Goal: Task Accomplishment & Management: Manage account settings

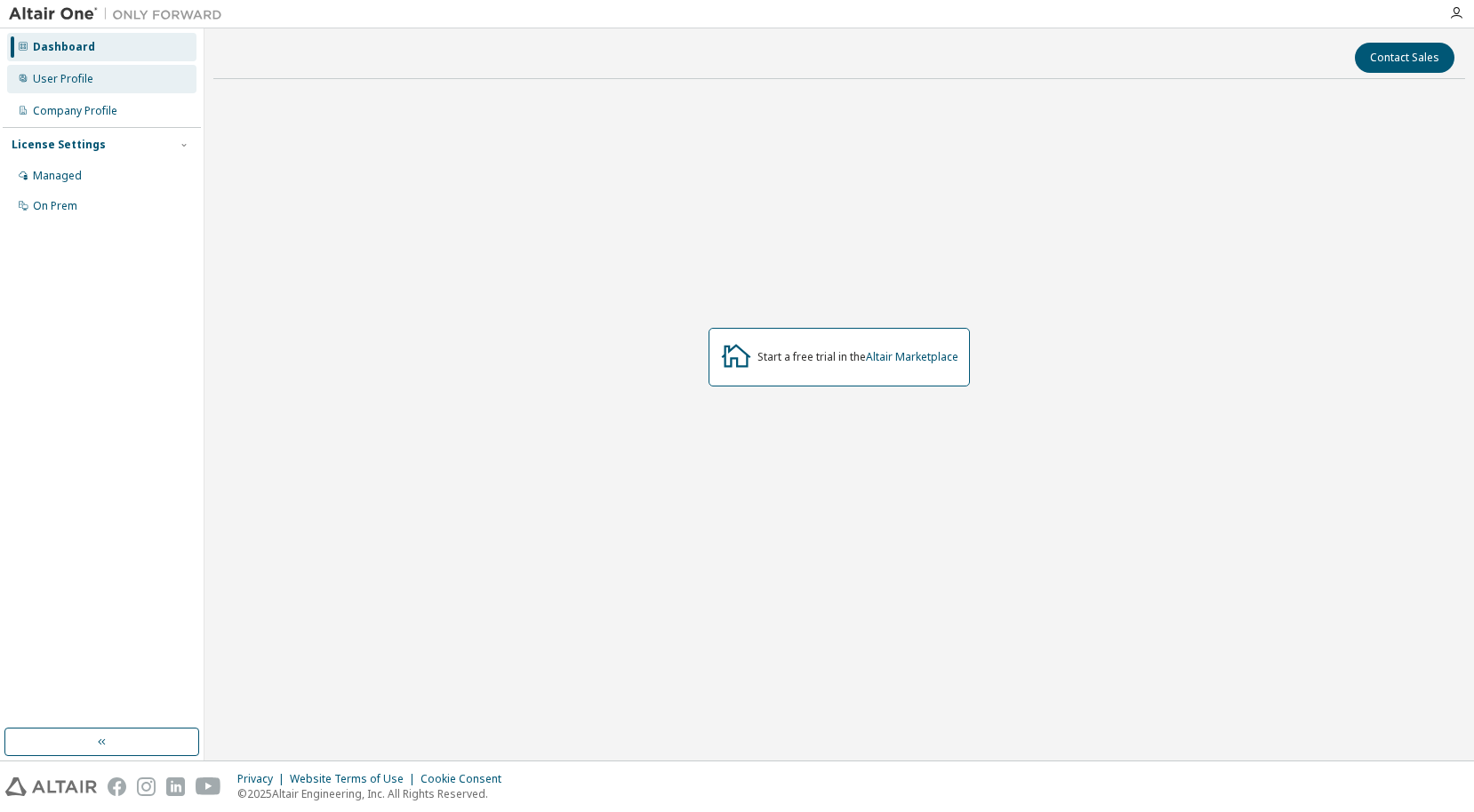
click at [113, 76] on div "User Profile" at bounding box center [102, 78] width 190 height 28
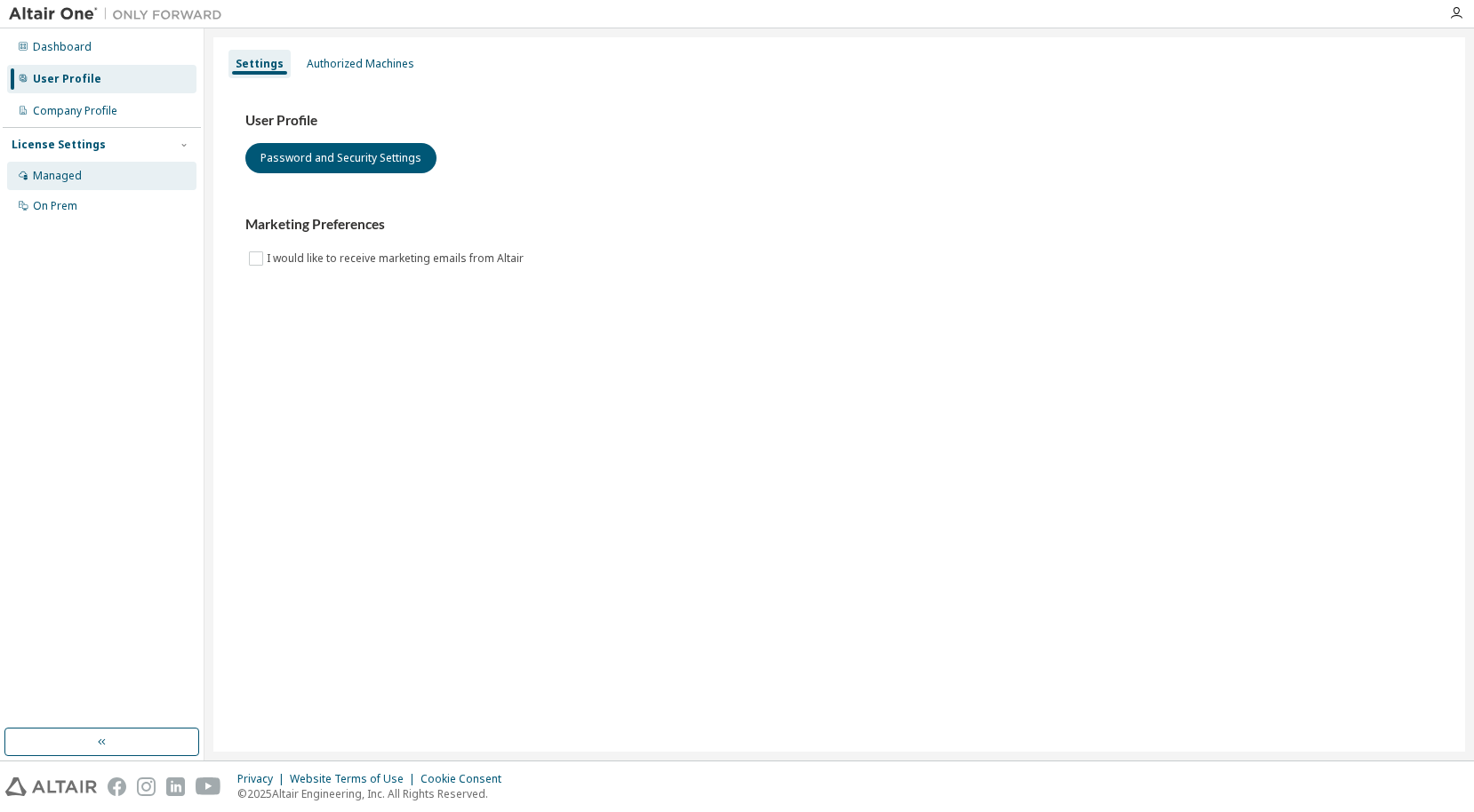
click at [112, 178] on div "Managed" at bounding box center [102, 176] width 190 height 28
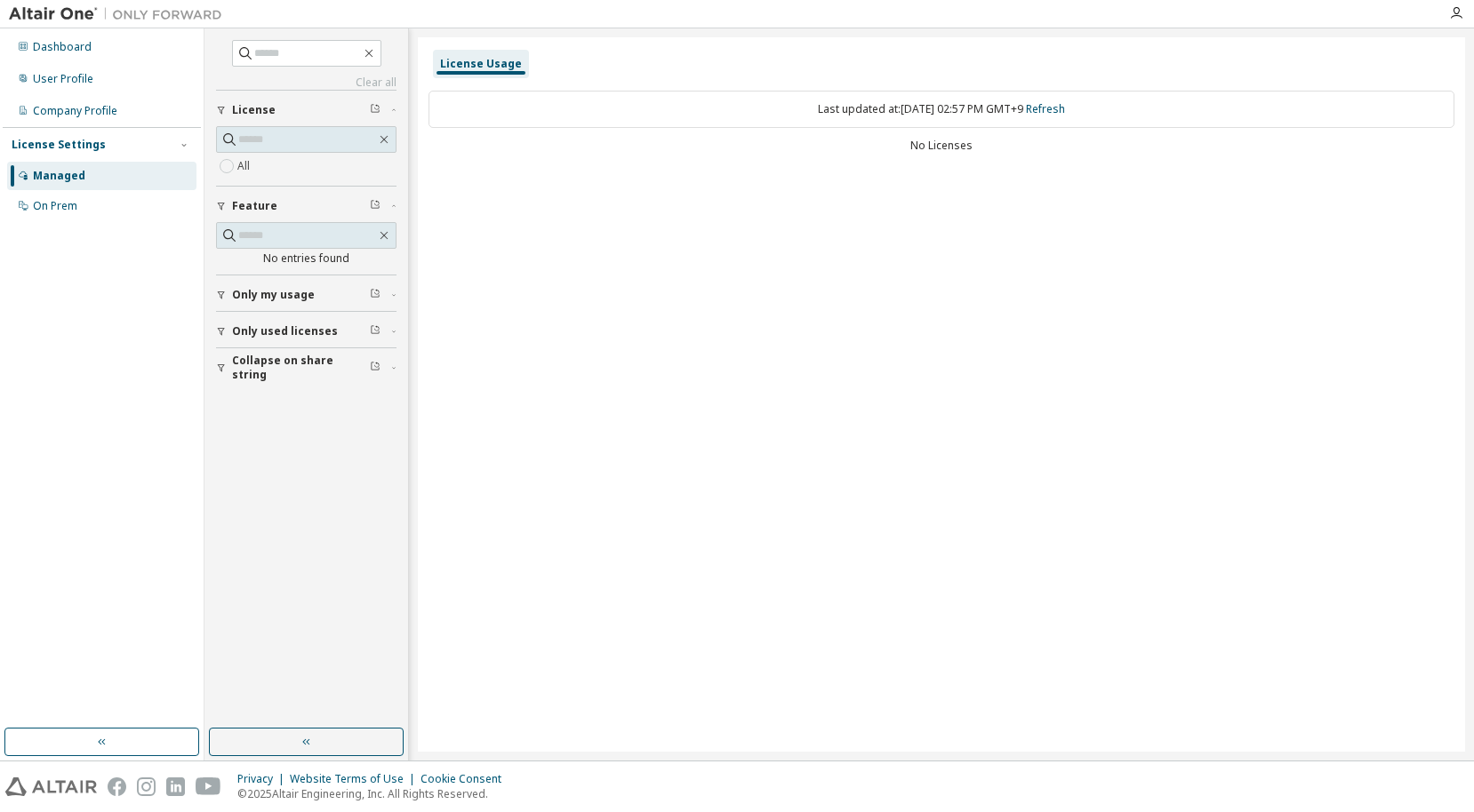
click at [299, 341] on button "Only used licenses" at bounding box center [306, 332] width 180 height 39
click at [327, 588] on div "Clear all Collapse on share string Only used licenses Only my usage Feature No …" at bounding box center [307, 378] width 198 height 695
click at [85, 47] on div "Dashboard" at bounding box center [62, 47] width 59 height 14
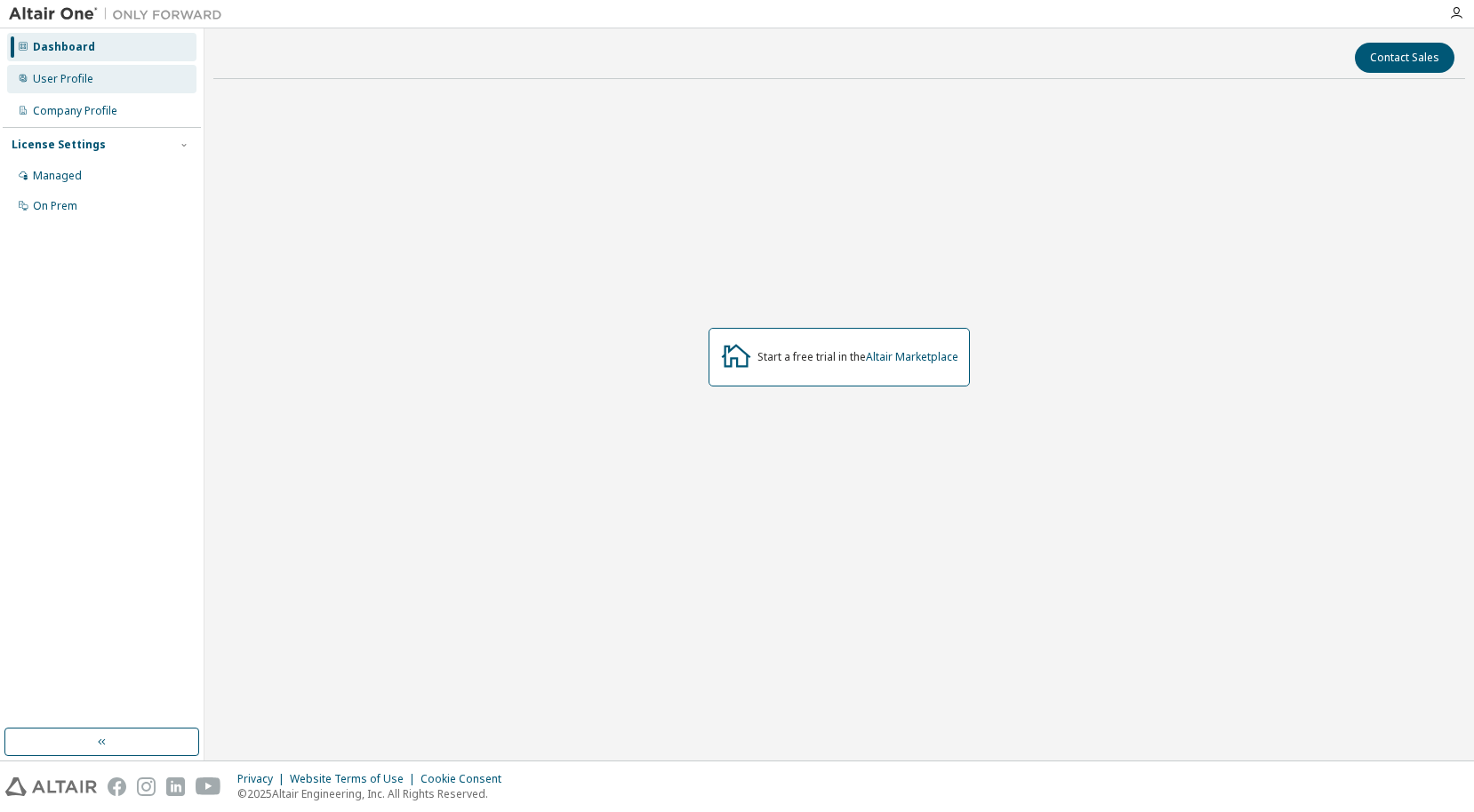
click at [95, 70] on div "User Profile" at bounding box center [102, 78] width 190 height 28
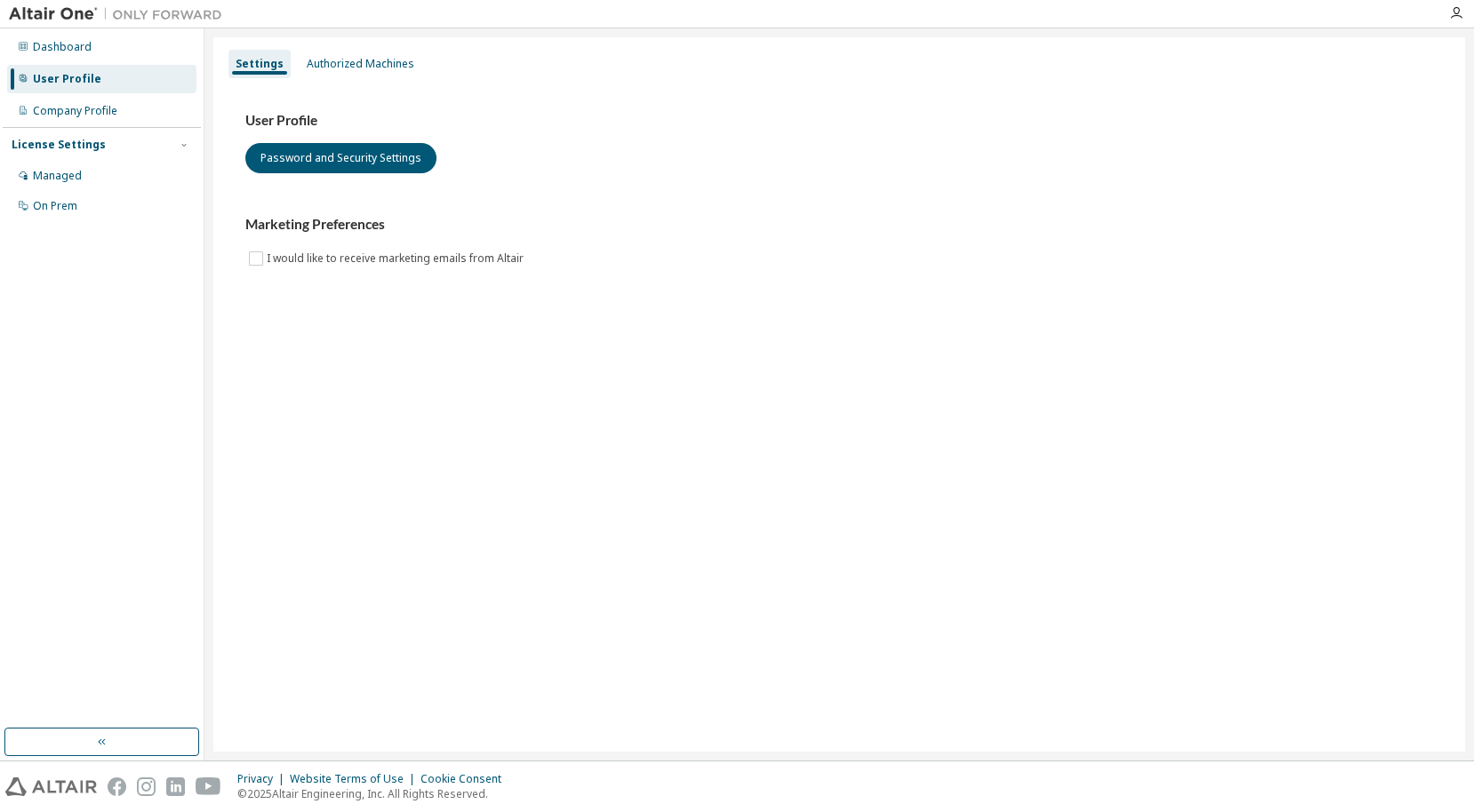
click at [45, 19] on img at bounding box center [121, 14] width 222 height 18
click at [61, 45] on div "Dashboard" at bounding box center [62, 47] width 59 height 14
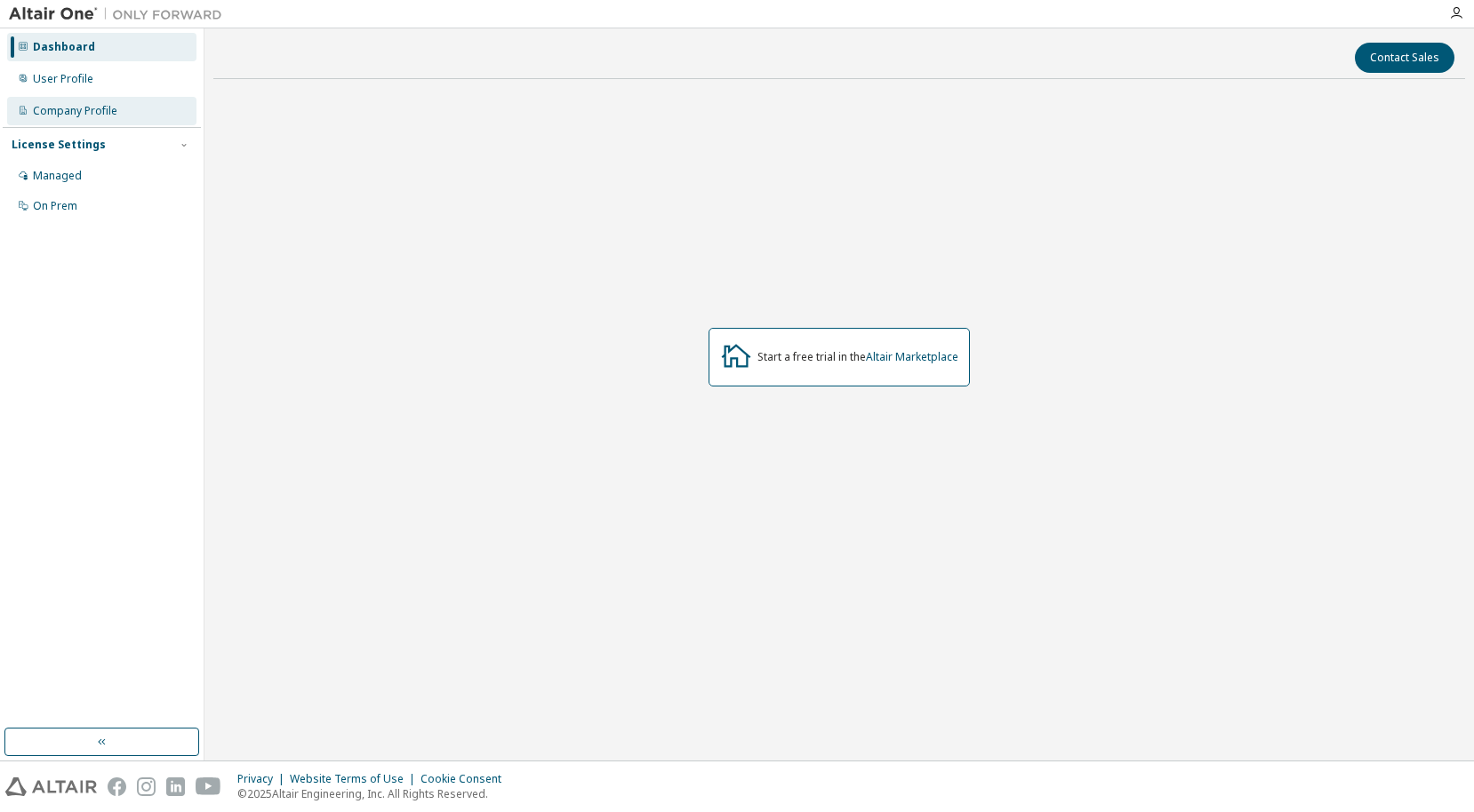
click at [79, 102] on div "Company Profile" at bounding box center [102, 111] width 190 height 28
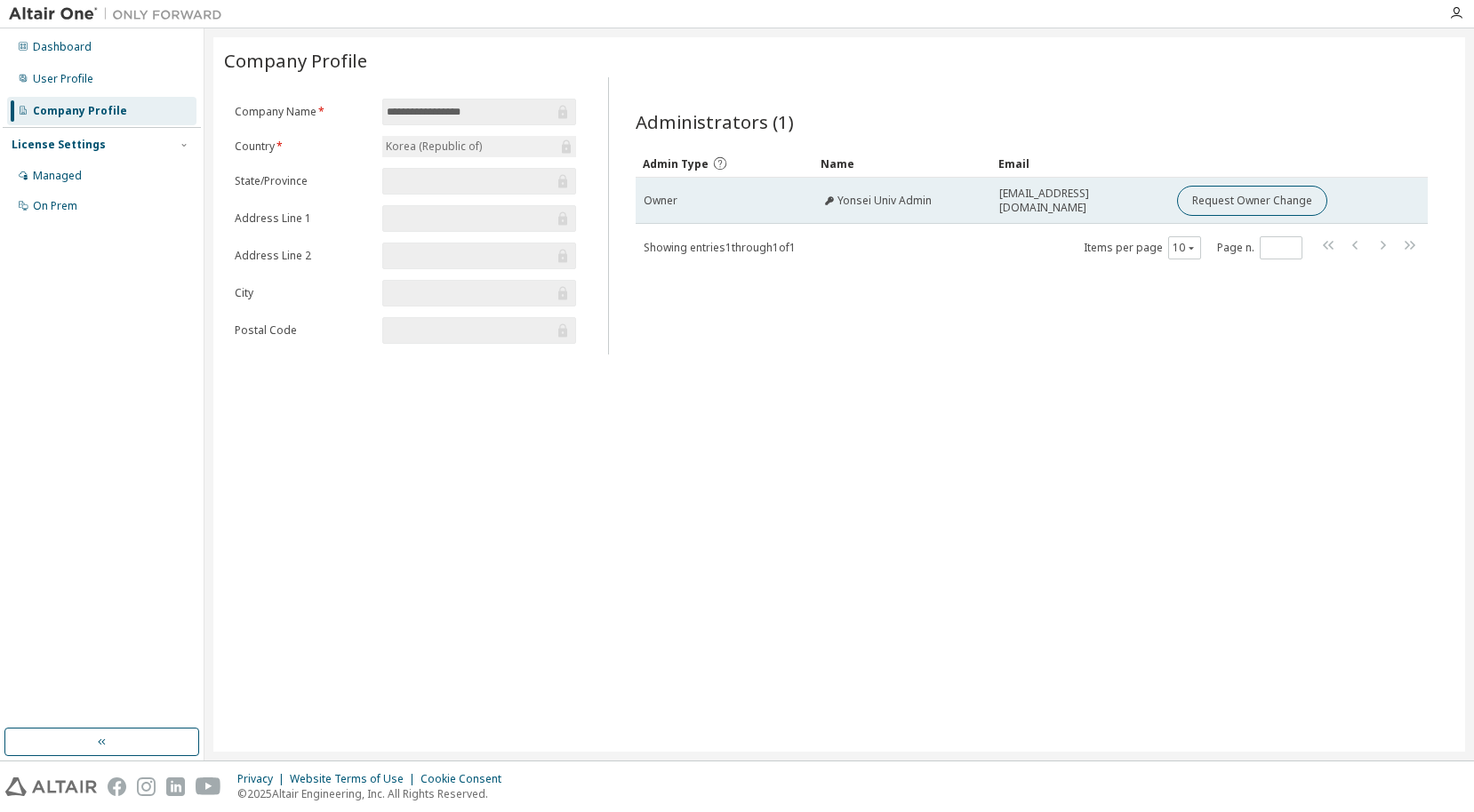
click at [1108, 202] on span "altairkorealic+Yonseiuniv@gmail.com" at bounding box center [1080, 201] width 162 height 28
click at [652, 200] on span "Owner" at bounding box center [661, 200] width 34 height 14
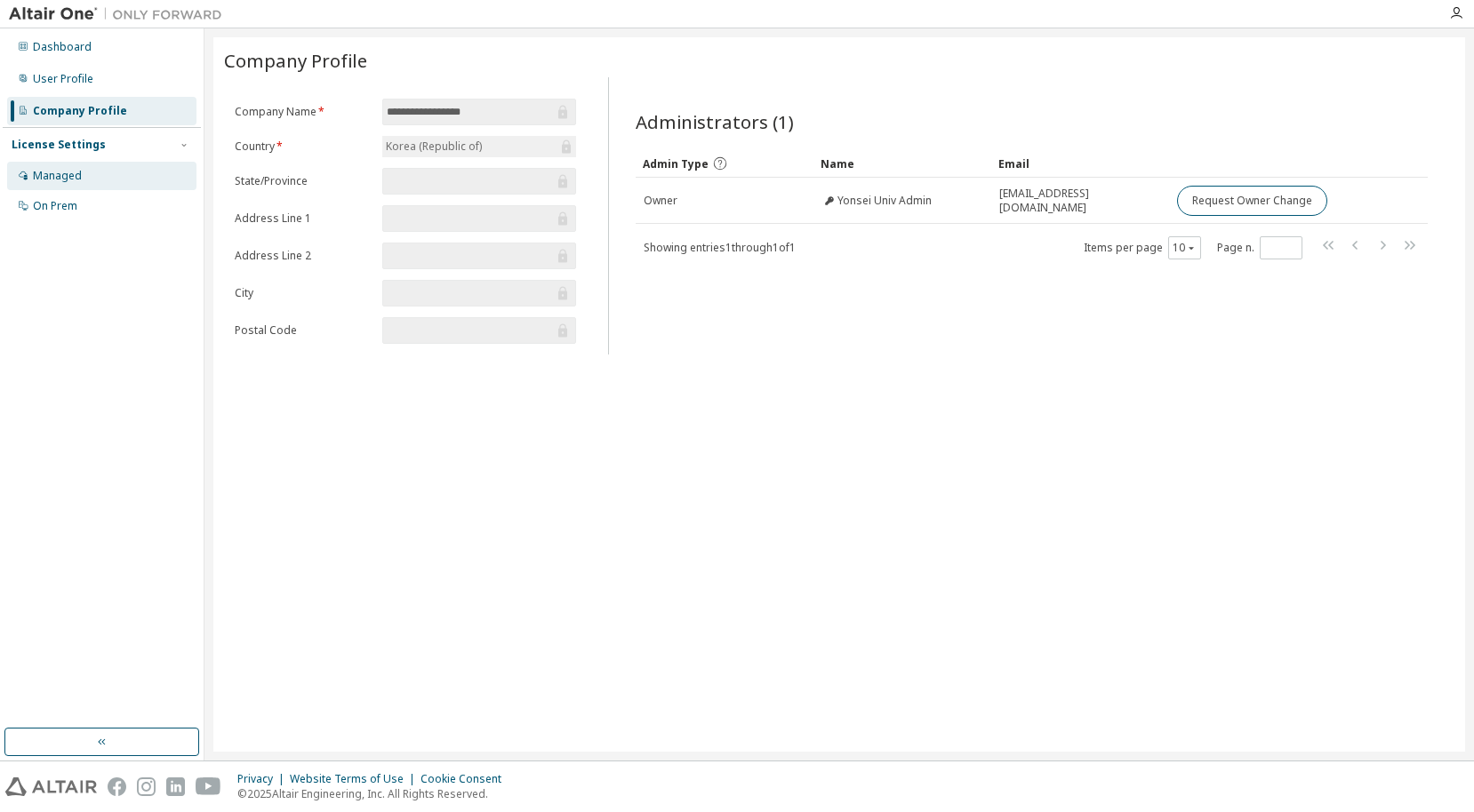
click at [151, 171] on div "Managed" at bounding box center [102, 176] width 190 height 28
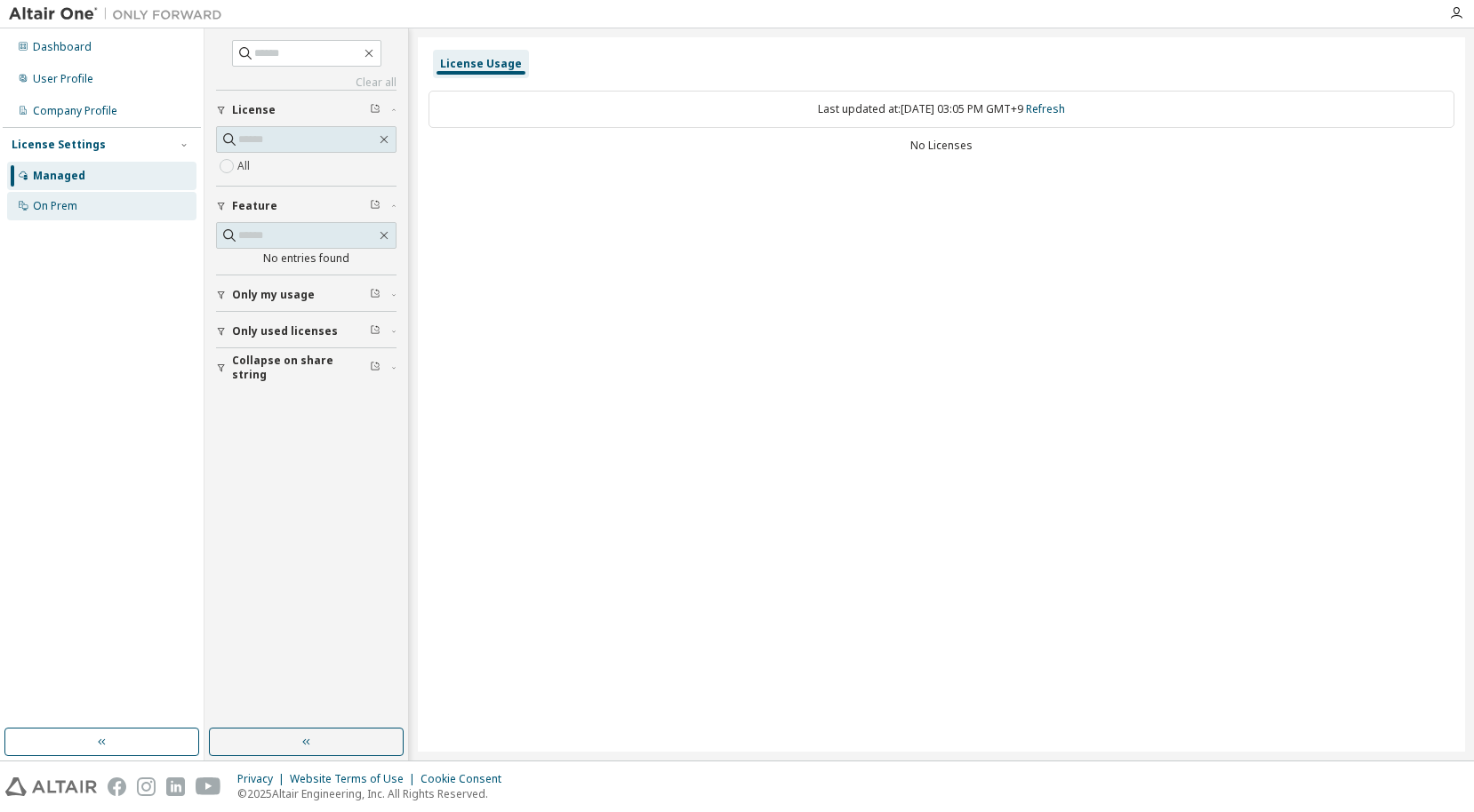
click at [112, 202] on div "On Prem" at bounding box center [102, 206] width 190 height 28
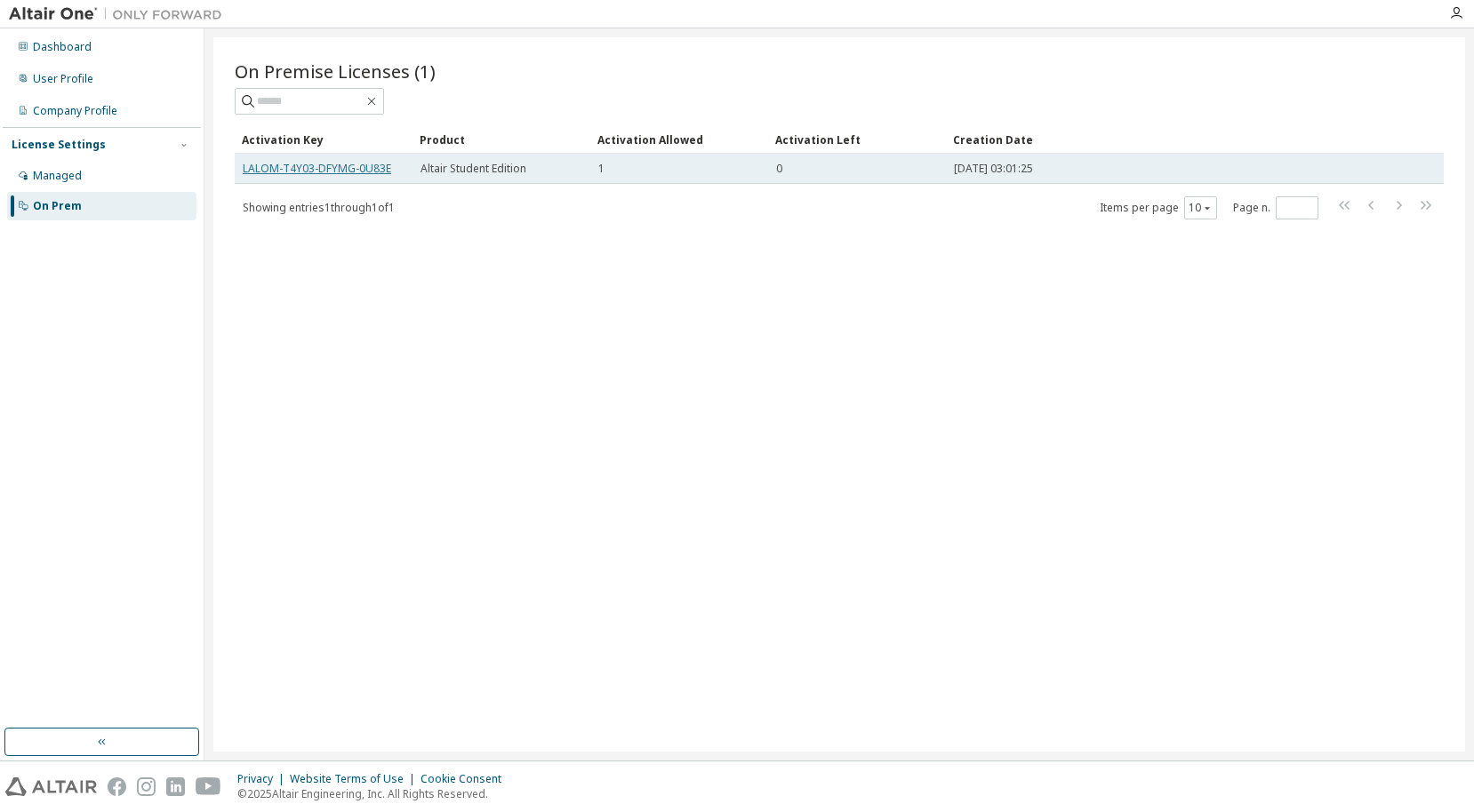
click at [293, 164] on link "LALOM-T4Y03-DFYMG-0U83E" at bounding box center [317, 168] width 149 height 15
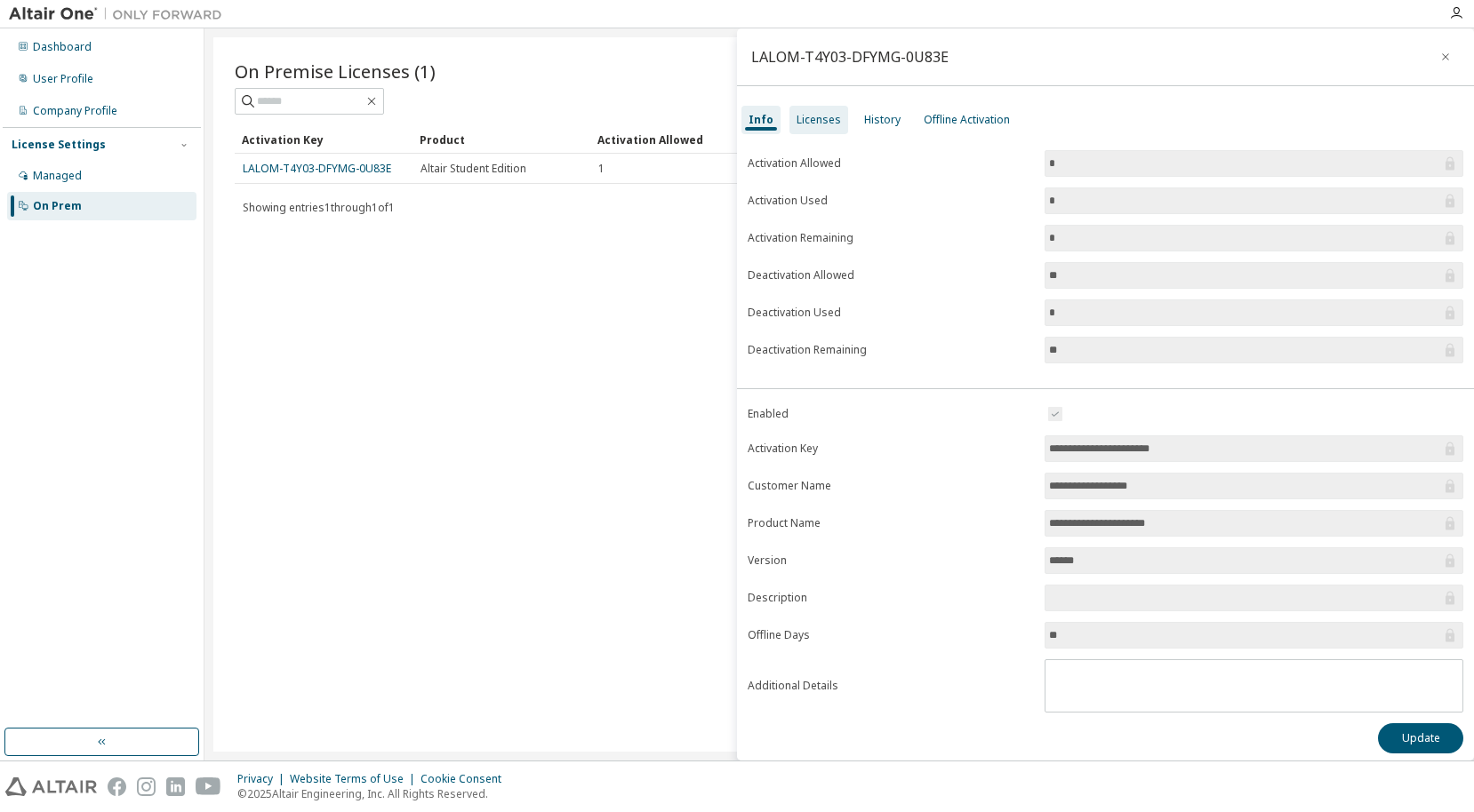
click at [815, 121] on div "Licenses" at bounding box center [819, 120] width 45 height 14
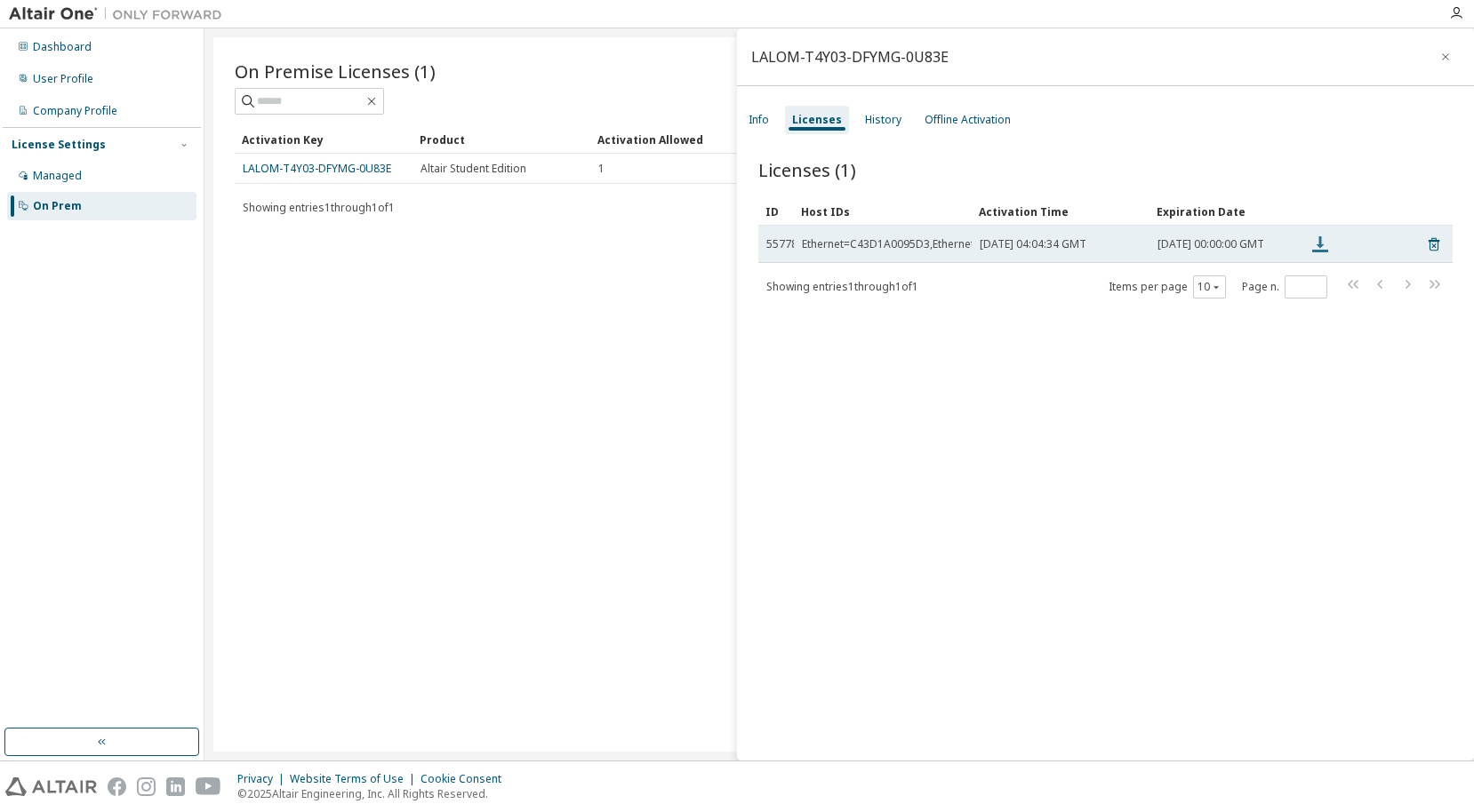
click at [1317, 248] on icon at bounding box center [1320, 244] width 16 height 16
click at [872, 249] on div "Ethernet=C43D1A0095D3,Ethernet=C43D1A0095D7" at bounding box center [931, 244] width 259 height 14
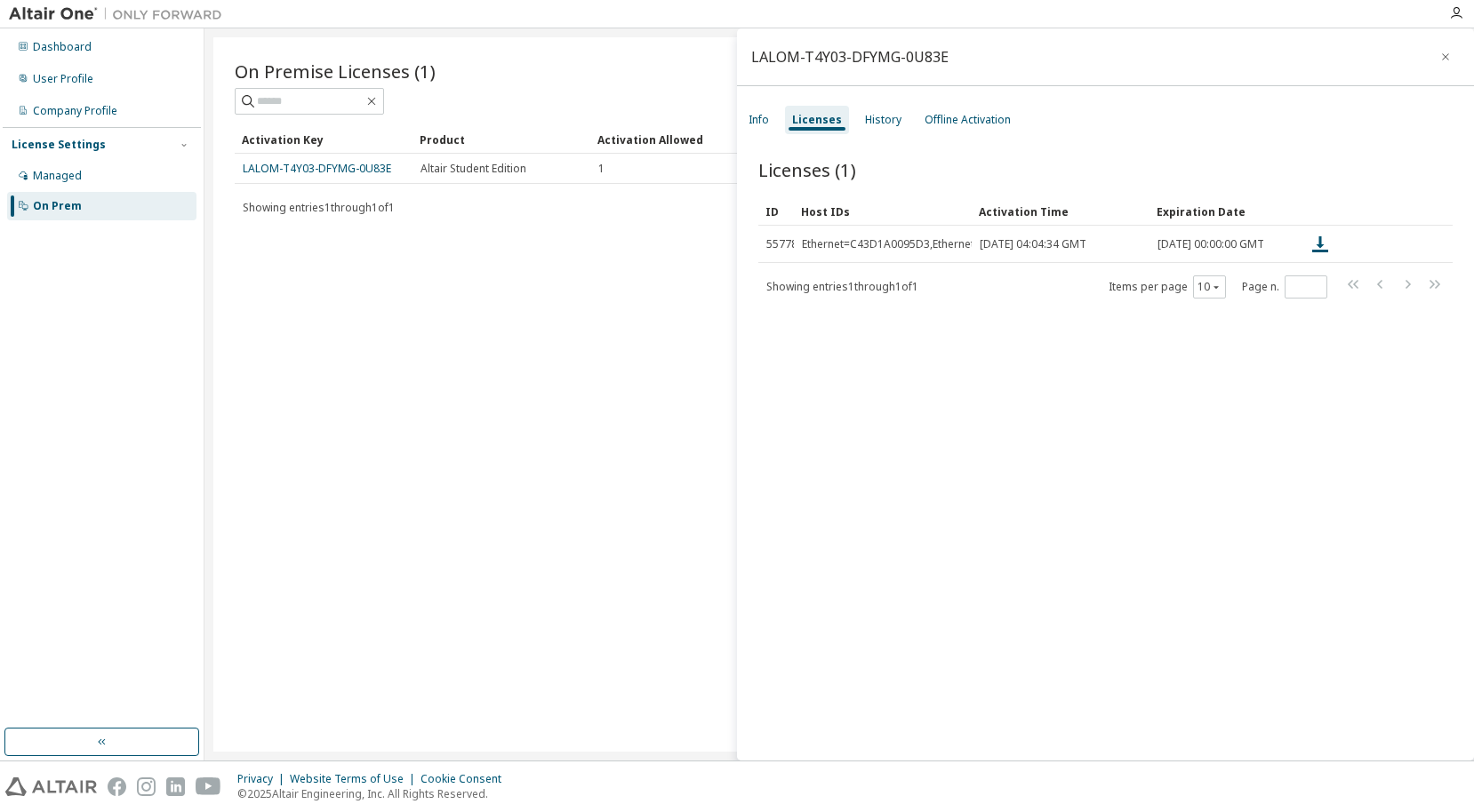
click at [1005, 499] on div "Licenses (1) Clear Load Save Save As Field Operator Value Select filter Select …" at bounding box center [1105, 463] width 737 height 652
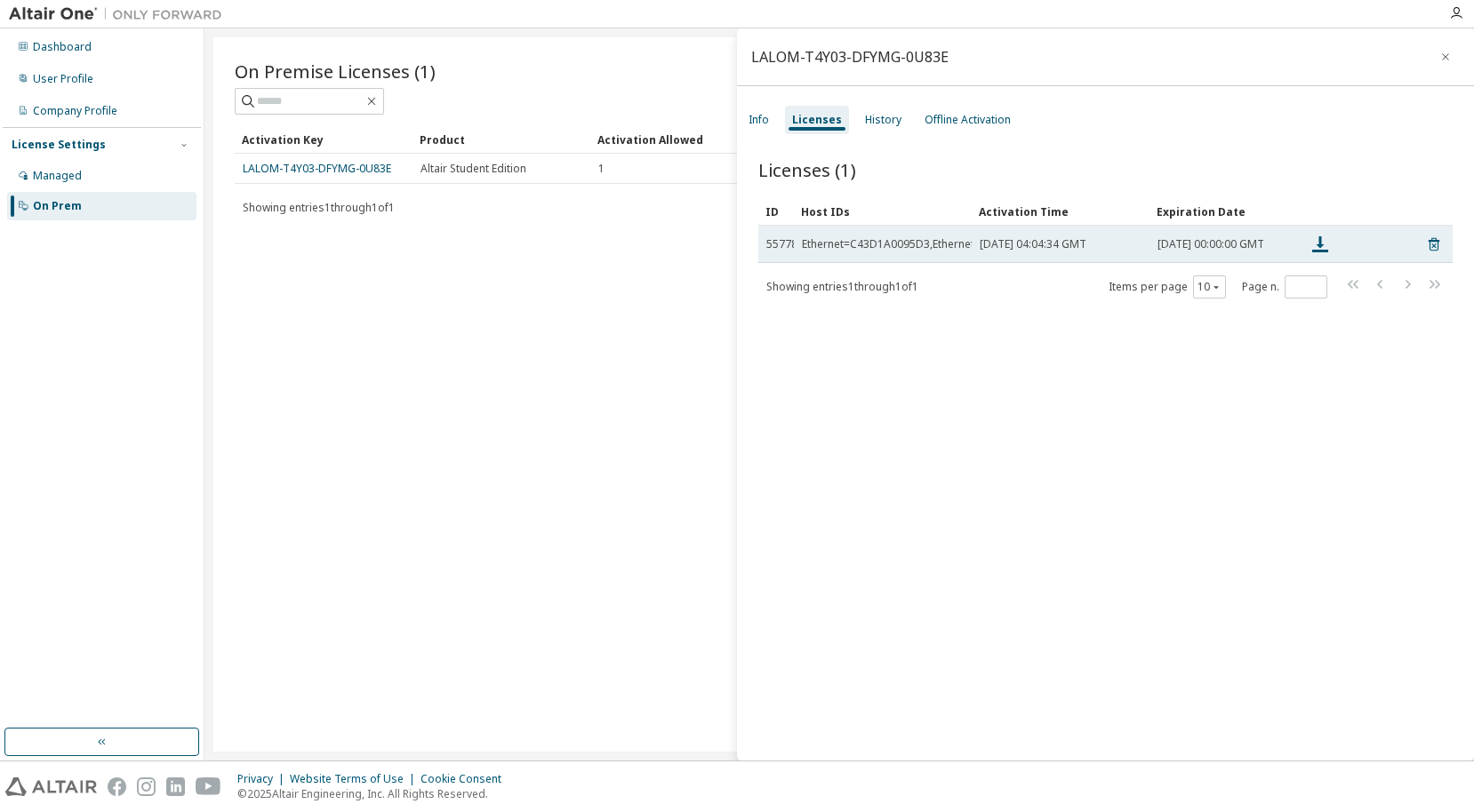
click at [1189, 246] on span "Sat, 05 Sep 2026 00:00:00 GMT" at bounding box center [1210, 244] width 107 height 14
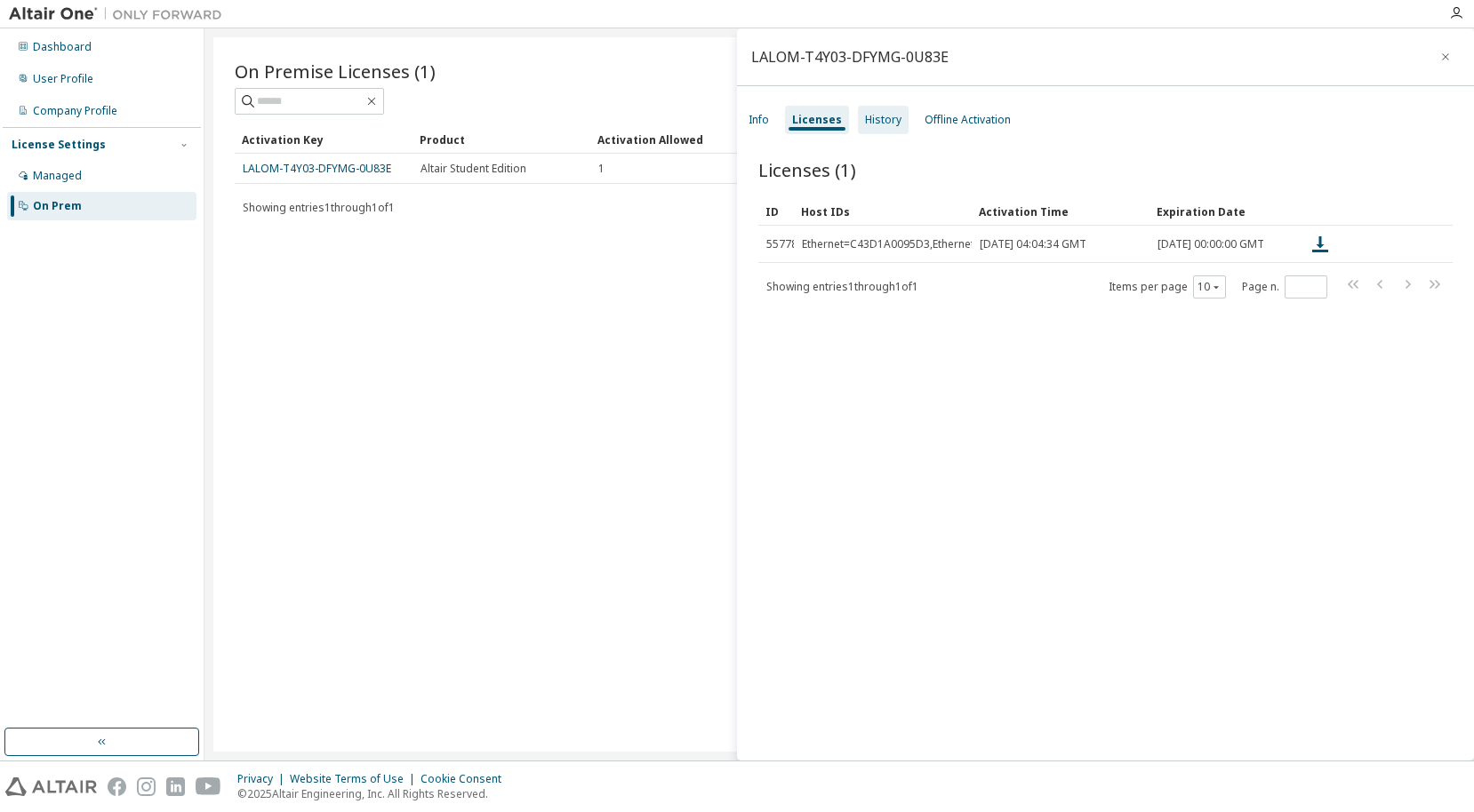
click at [876, 115] on div "History" at bounding box center [882, 120] width 36 height 14
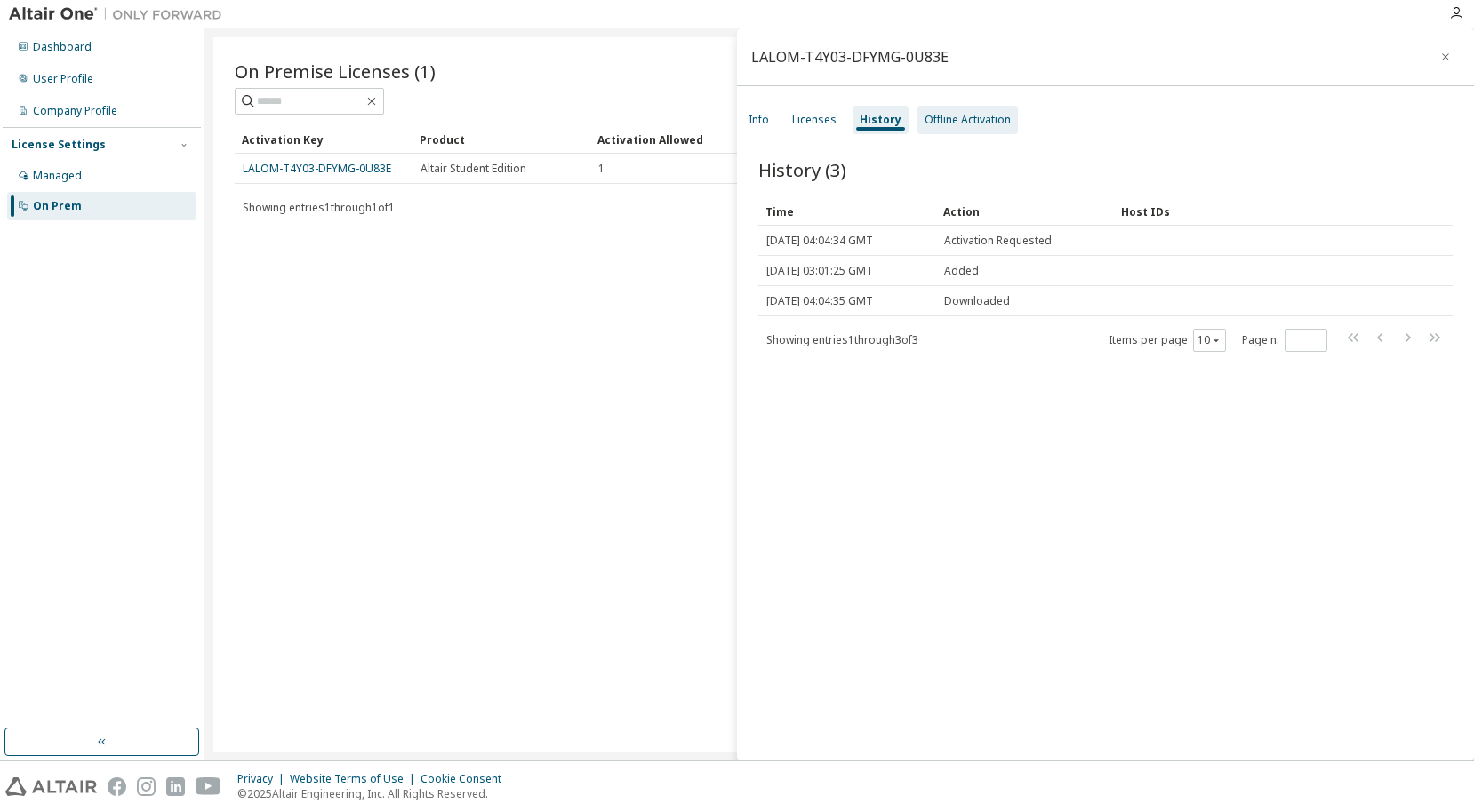
click at [948, 126] on div "Offline Activation" at bounding box center [967, 120] width 86 height 14
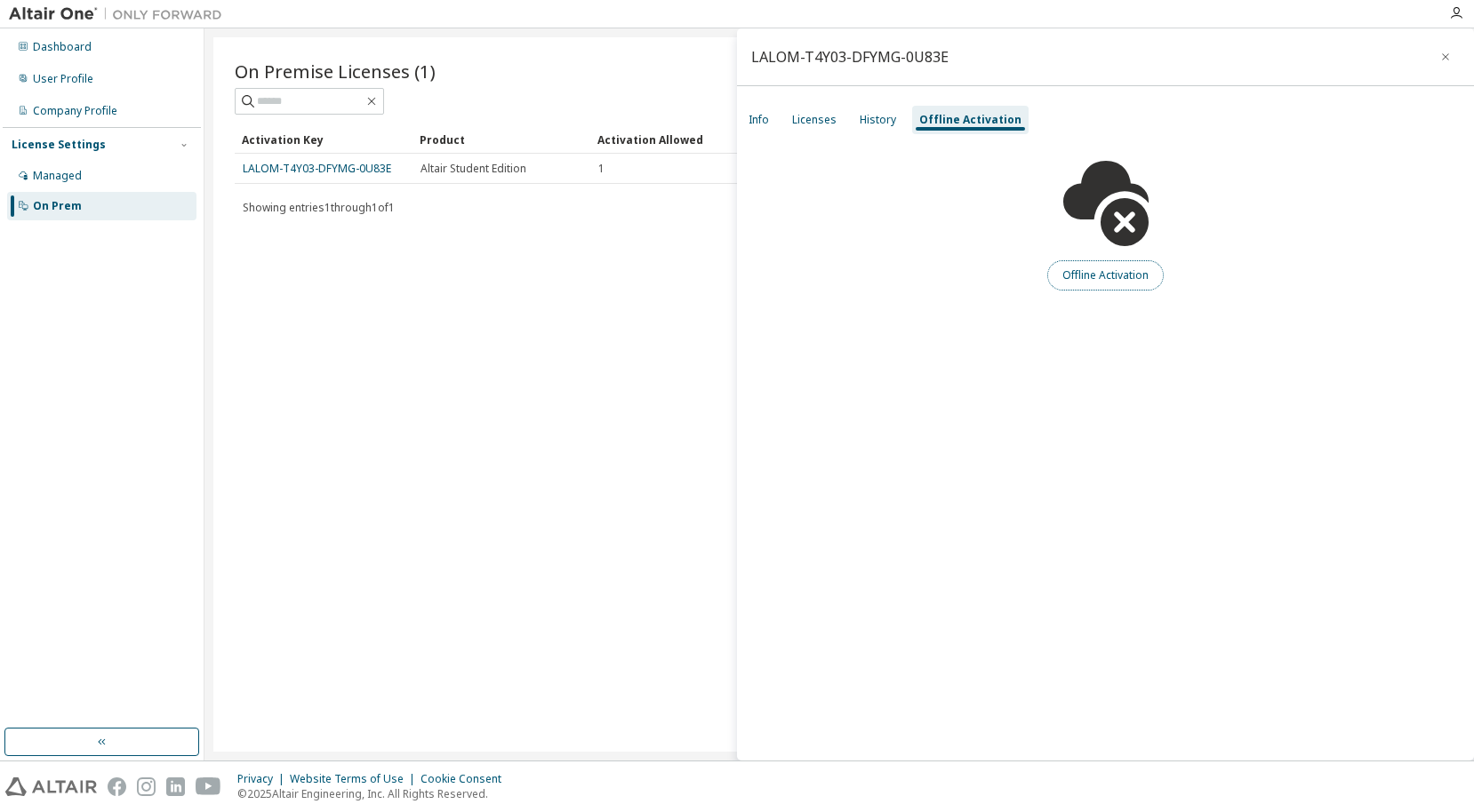
click at [1112, 273] on button "Offline Activation" at bounding box center [1105, 276] width 117 height 30
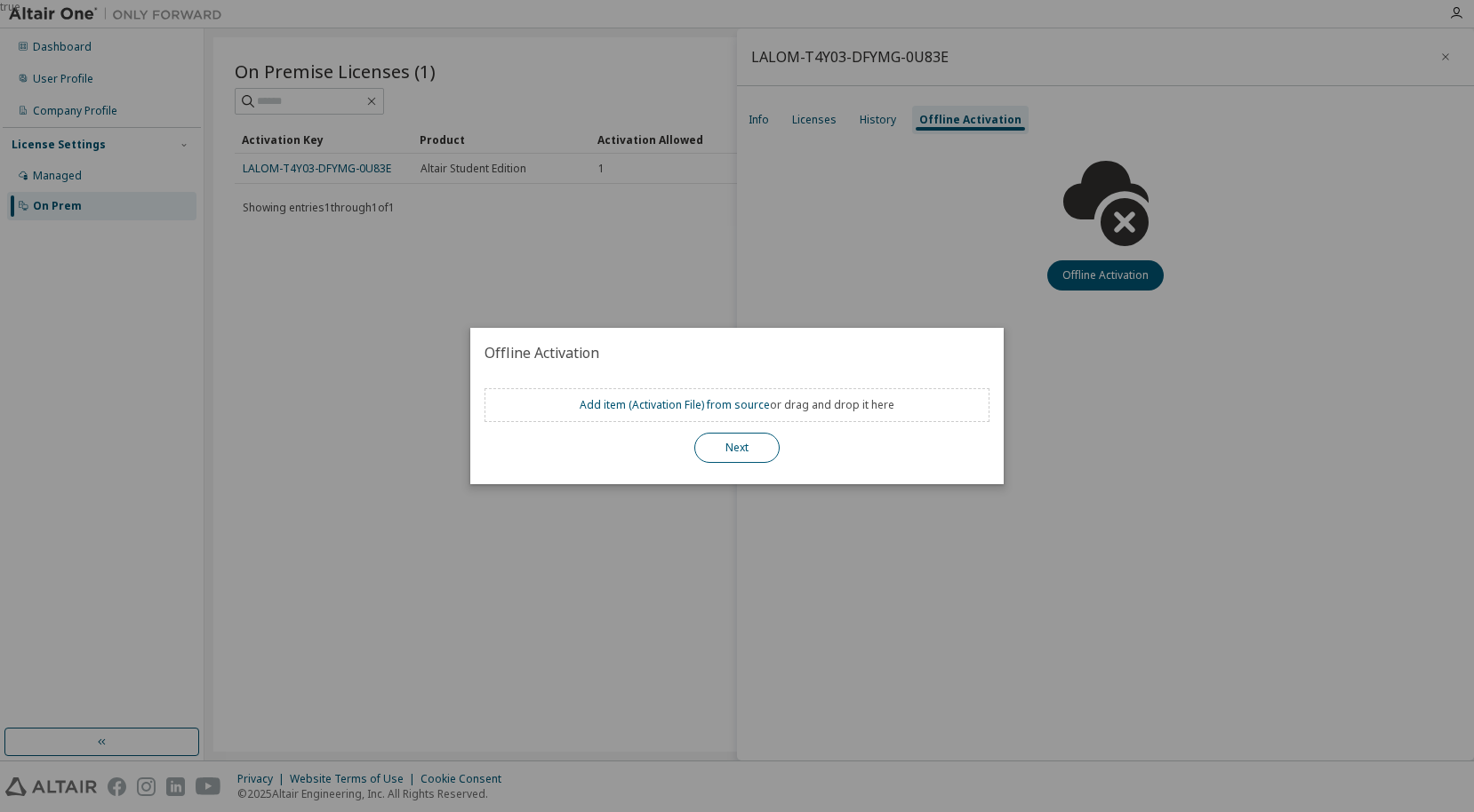
click at [720, 460] on button "Next" at bounding box center [737, 448] width 85 height 30
click at [729, 452] on button "Next" at bounding box center [737, 448] width 85 height 30
click at [846, 254] on div "true" at bounding box center [737, 406] width 1474 height 812
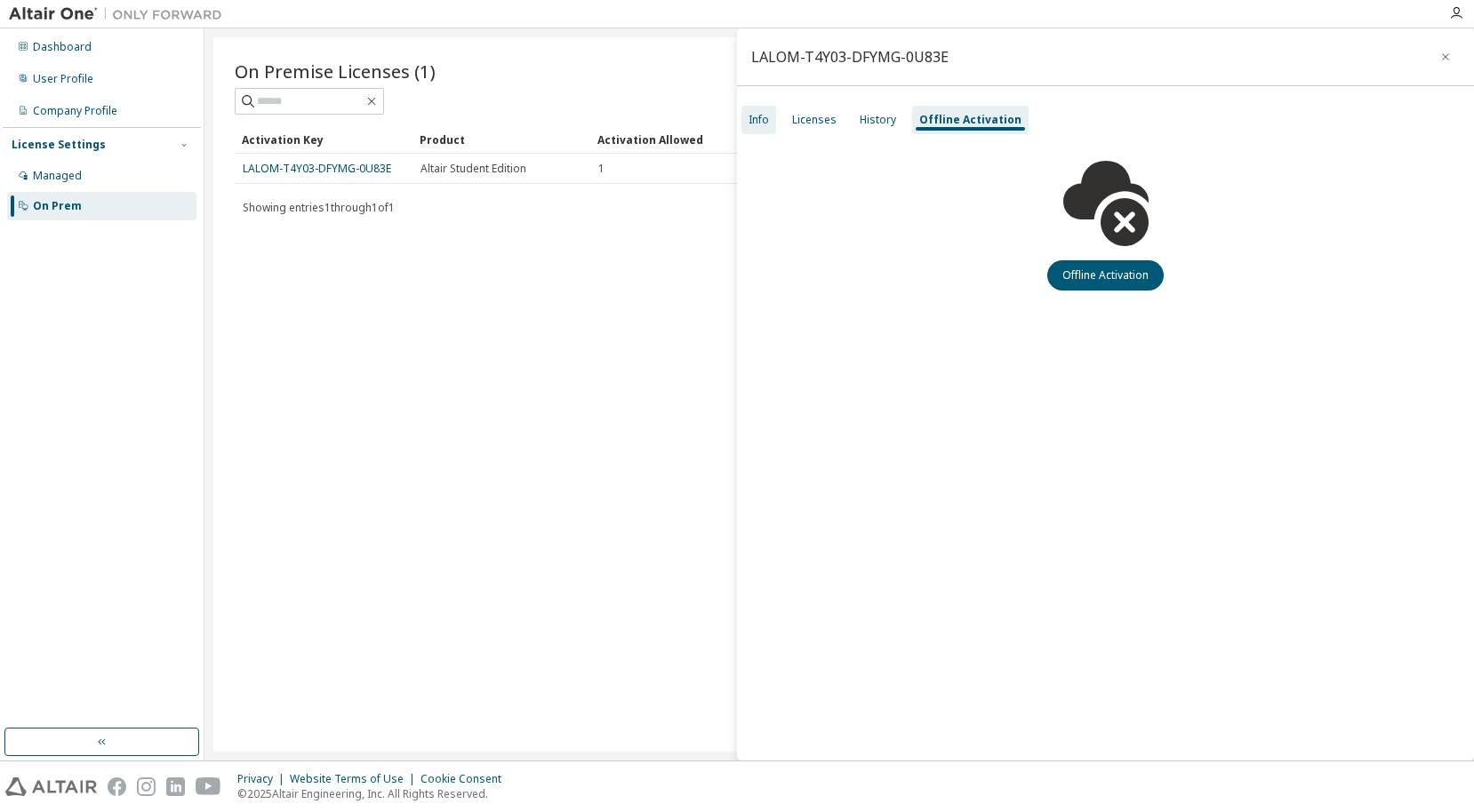
click at [769, 127] on div "Info" at bounding box center [758, 120] width 35 height 28
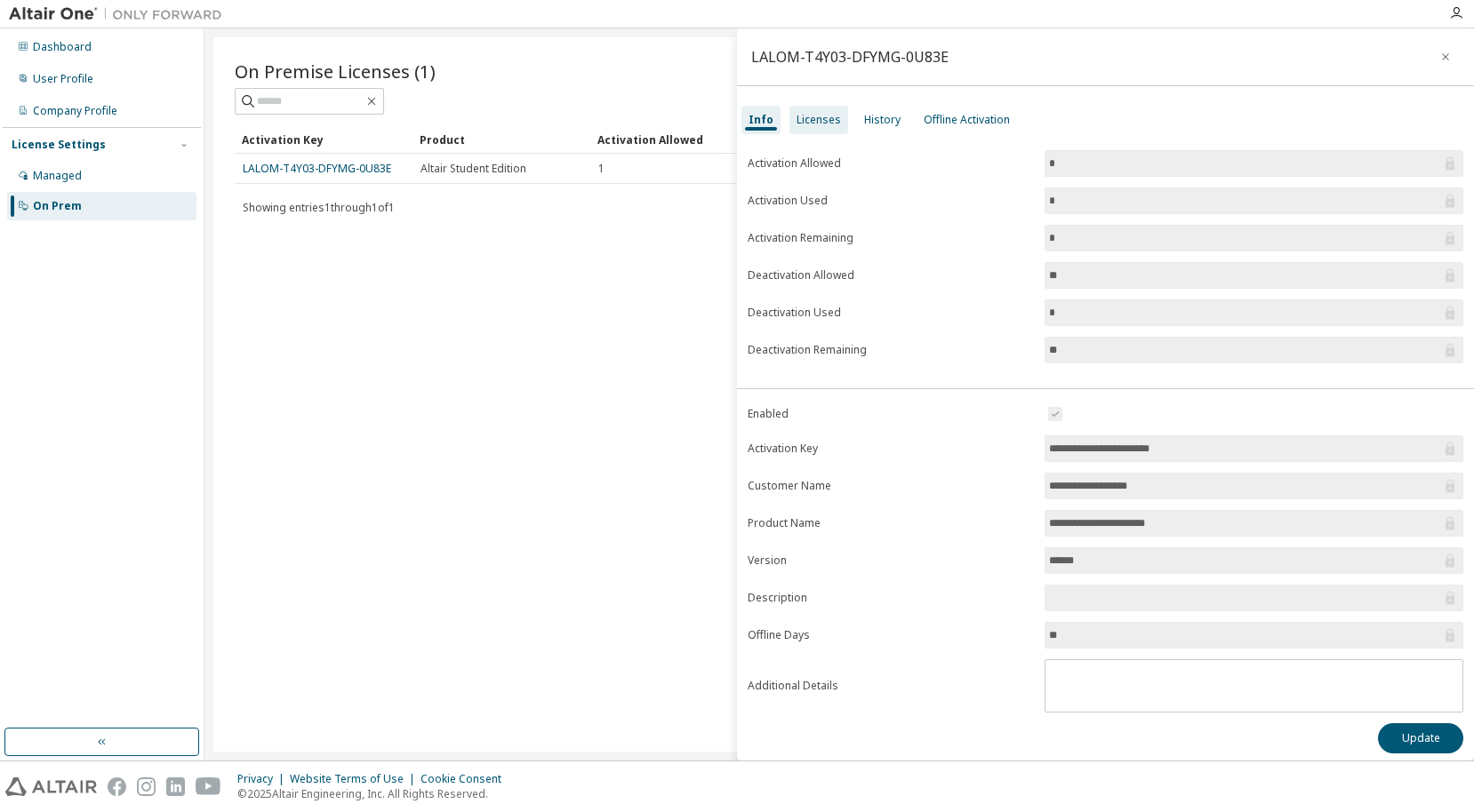
click at [816, 118] on div "Licenses" at bounding box center [819, 120] width 45 height 14
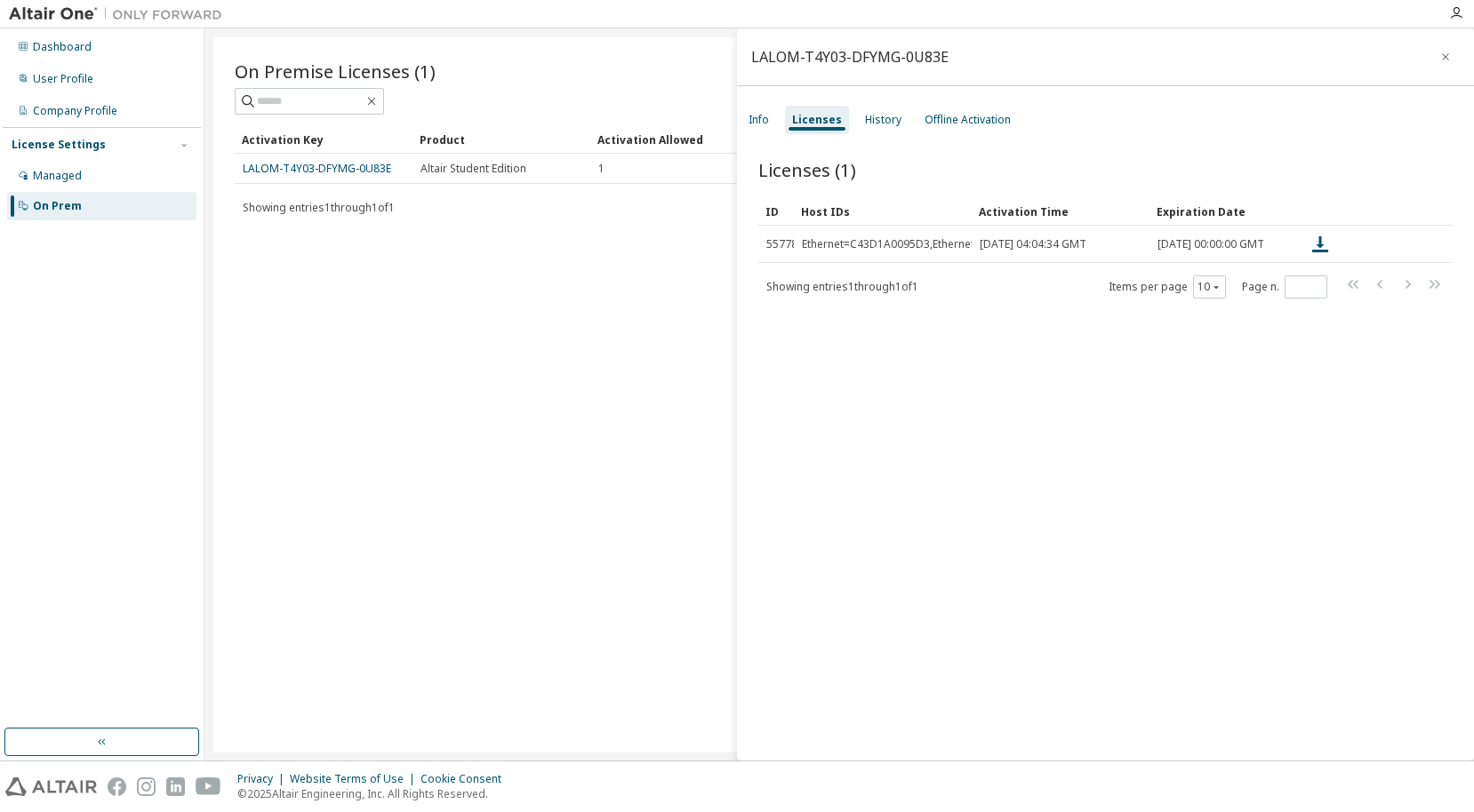
click at [0, 669] on div "Dashboard User Profile Company Profile License Settings Managed On Prem" at bounding box center [102, 394] width 205 height 733
drag, startPoint x: 240, startPoint y: 175, endPoint x: 392, endPoint y: 170, distance: 152.1
click at [392, 170] on td "LALOM-T4Y03-DFYMG-0U83E" at bounding box center [323, 169] width 178 height 30
copy link "LALOM-T4Y03-DFYMG-0U83E"
click at [613, 341] on div "On Premise Licenses (1) Clear Load Save Save As Field Operator Value Select fil…" at bounding box center [838, 394] width 1252 height 715
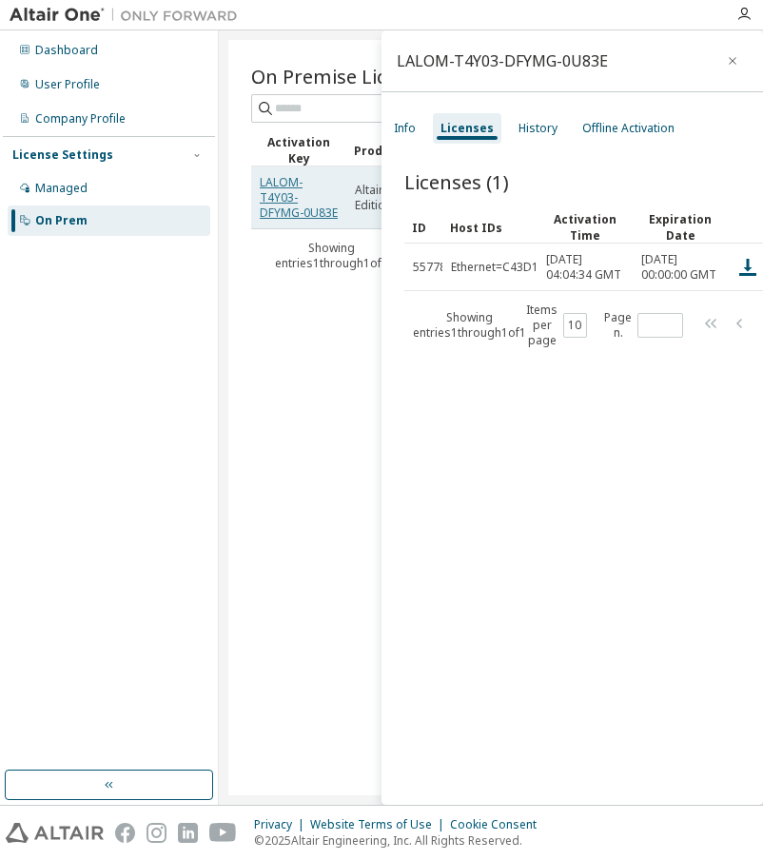
click at [280, 200] on link "LALOM-T4Y03-DFYMG-0U83E" at bounding box center [299, 197] width 78 height 47
drag, startPoint x: 258, startPoint y: 182, endPoint x: 337, endPoint y: 197, distance: 80.4
click at [337, 197] on td "LALOM-T4Y03-DFYMG-0U83E" at bounding box center [298, 197] width 95 height 63
copy link "LALOM-T4Y03-DFYMG-0U83E"
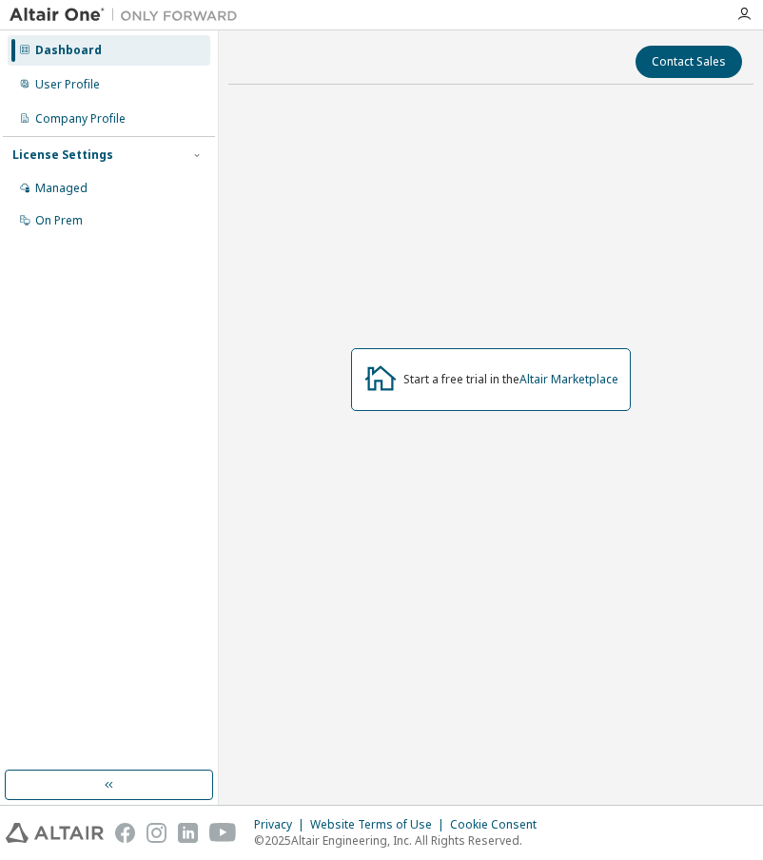
click at [57, 24] on img at bounding box center [129, 15] width 238 height 19
